Goal: Complete application form: Complete application form

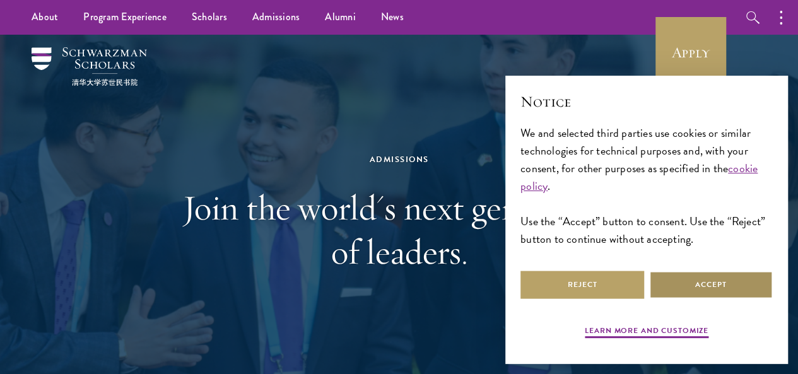
click at [685, 275] on button "Accept" at bounding box center [711, 285] width 124 height 28
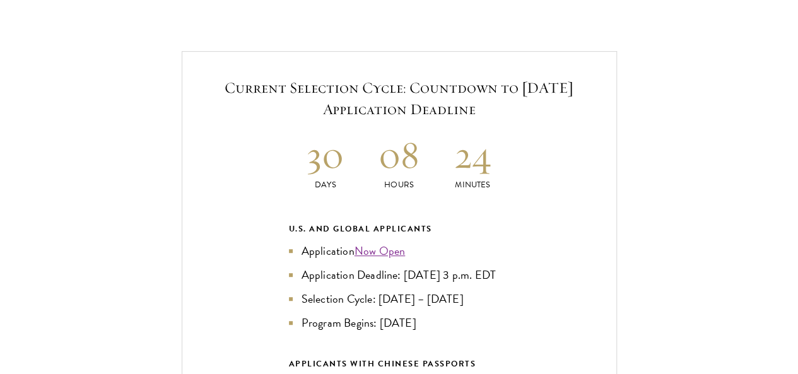
scroll to position [2646, 0]
click at [375, 242] on link "Now Open" at bounding box center [380, 250] width 51 height 17
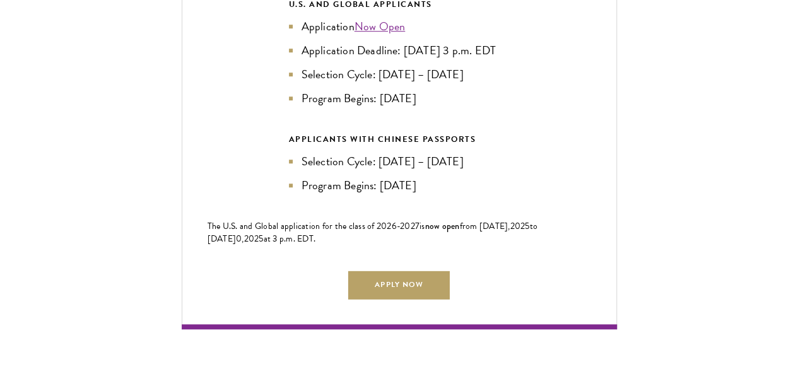
scroll to position [2871, 0]
click at [360, 270] on link "Apply Now" at bounding box center [398, 284] width 101 height 28
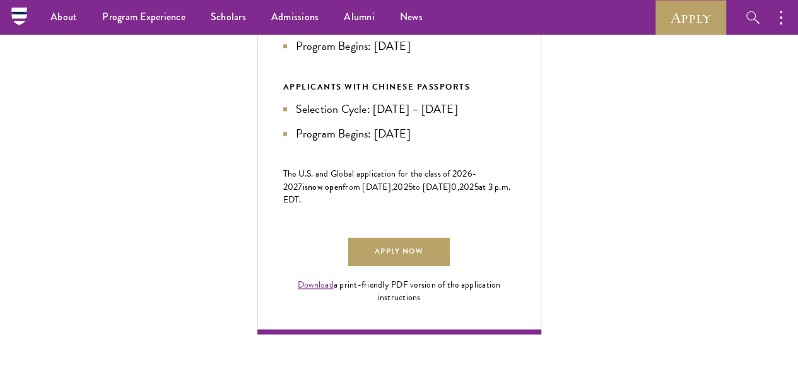
scroll to position [722, 0]
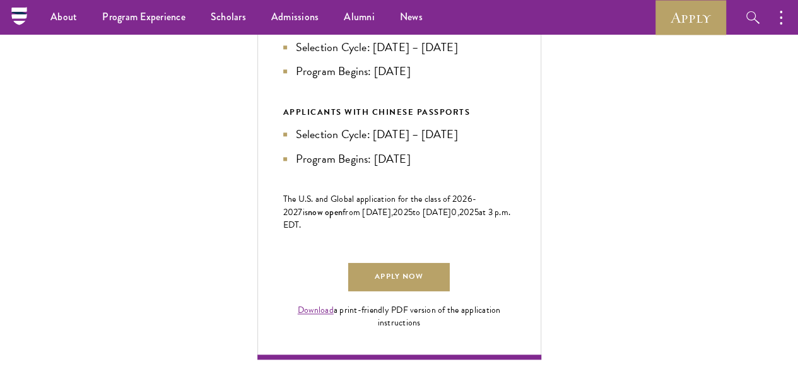
scroll to position [697, 0]
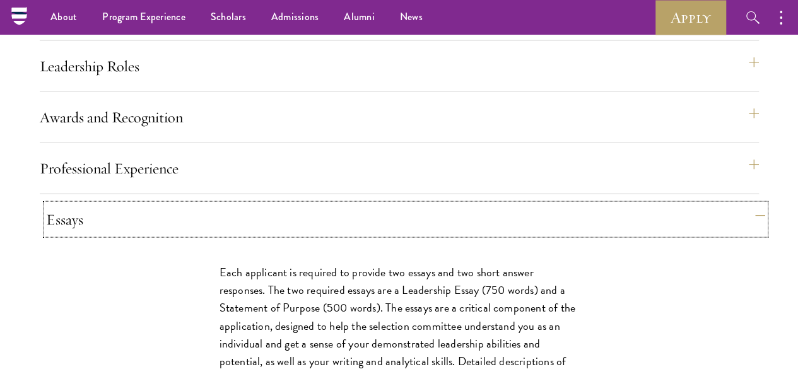
scroll to position [1308, 0]
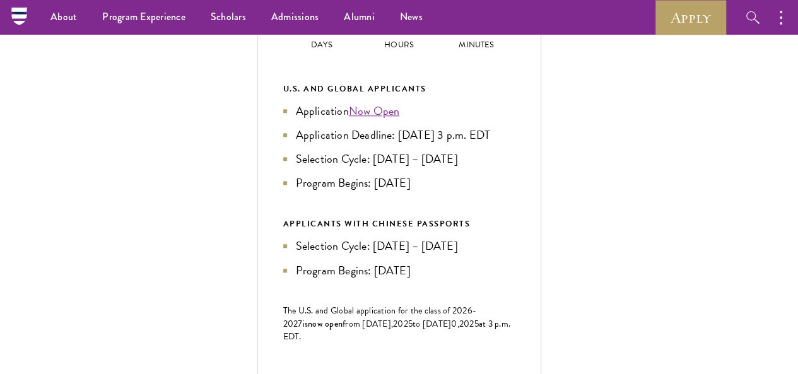
scroll to position [585, 0]
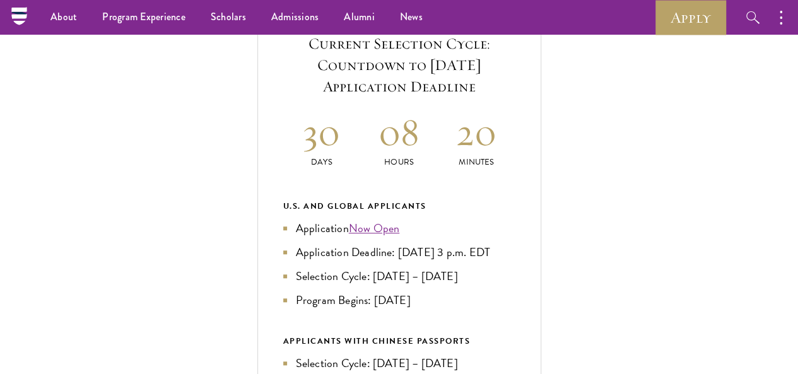
scroll to position [468, 0]
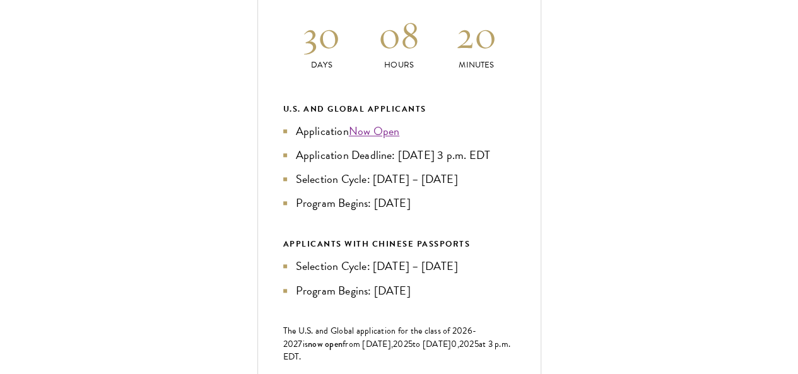
scroll to position [567, 0]
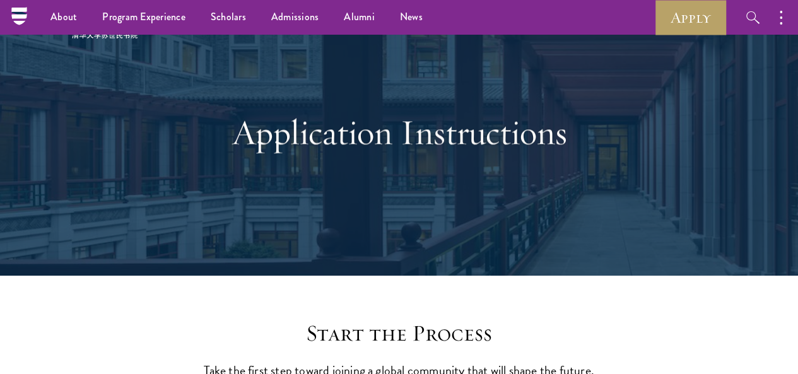
scroll to position [0, 0]
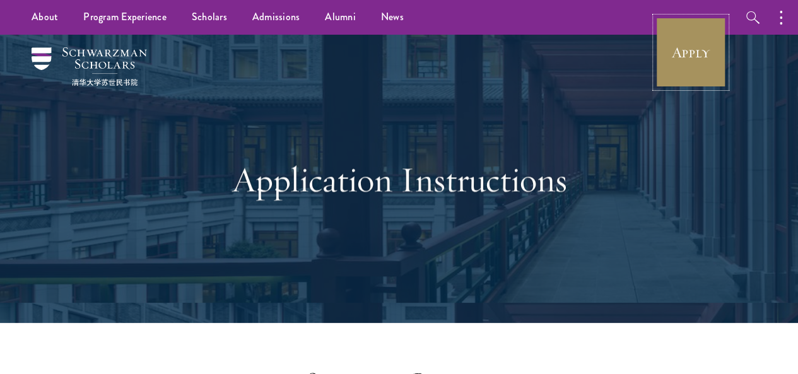
click at [672, 59] on link "Apply" at bounding box center [690, 52] width 71 height 71
